Goal: Task Accomplishment & Management: Complete application form

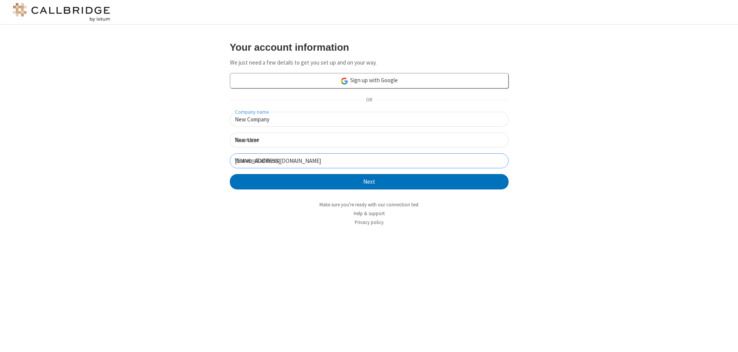
click button "Next" at bounding box center [369, 181] width 279 height 15
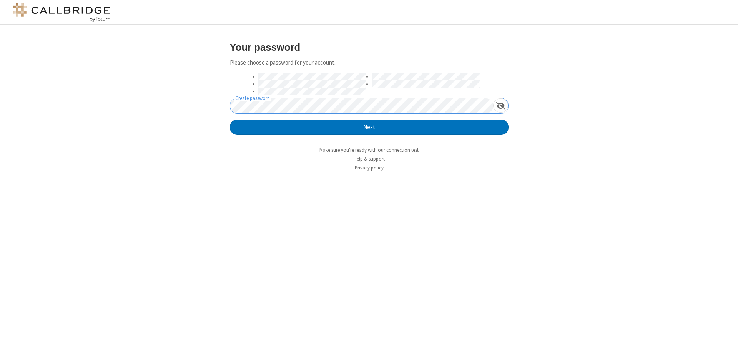
click button "Next" at bounding box center [369, 127] width 279 height 15
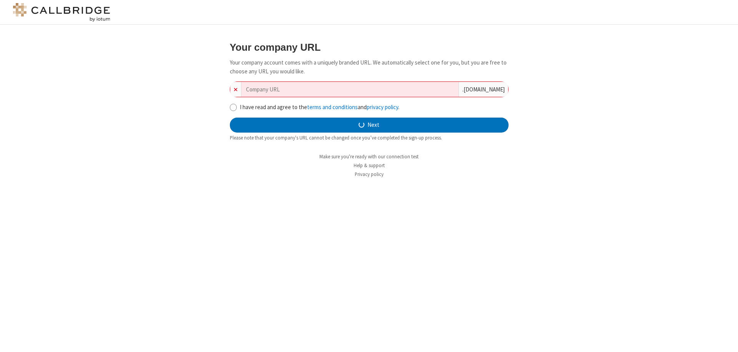
type input "new-company-throughput-950"
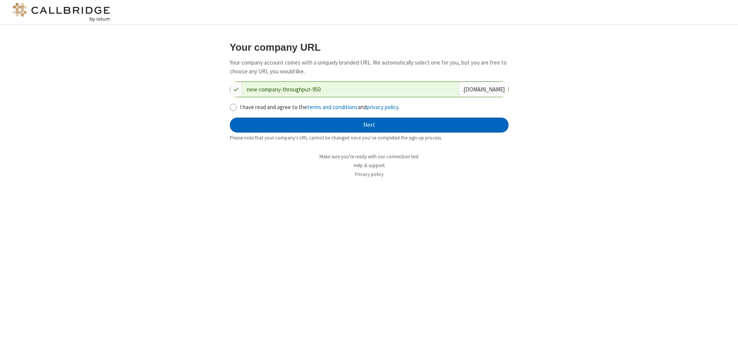
click at [369, 125] on button "Next" at bounding box center [369, 125] width 279 height 15
